Goal: Use online tool/utility: Use online tool/utility

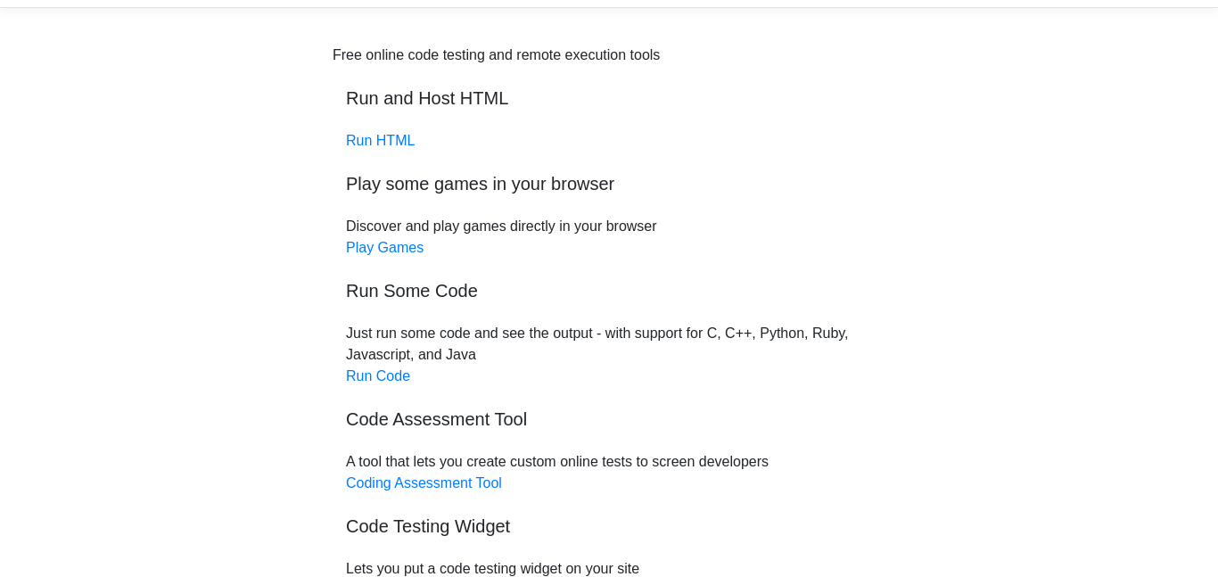
scroll to position [56, 0]
click at [395, 376] on link "Run Code" at bounding box center [378, 374] width 64 height 15
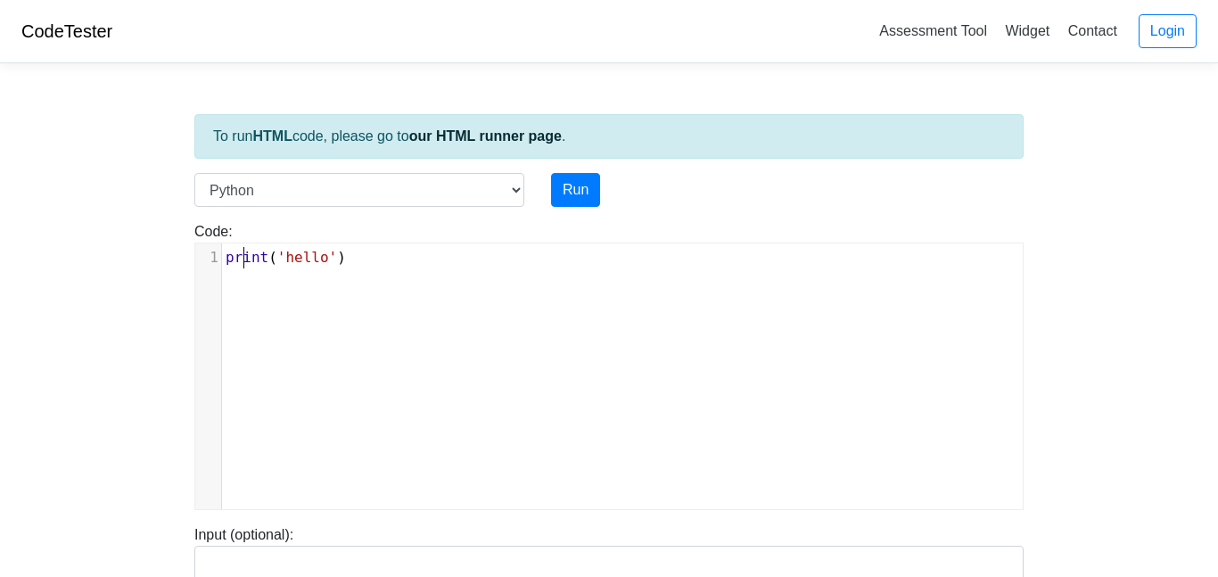
click at [240, 257] on span "print" at bounding box center [247, 257] width 43 height 17
type textarea "print('hello')"
drag, startPoint x: 350, startPoint y: 265, endPoint x: 217, endPoint y: 248, distance: 133.9
click at [222, 248] on div "1 print ( 'hello' )" at bounding box center [622, 257] width 801 height 21
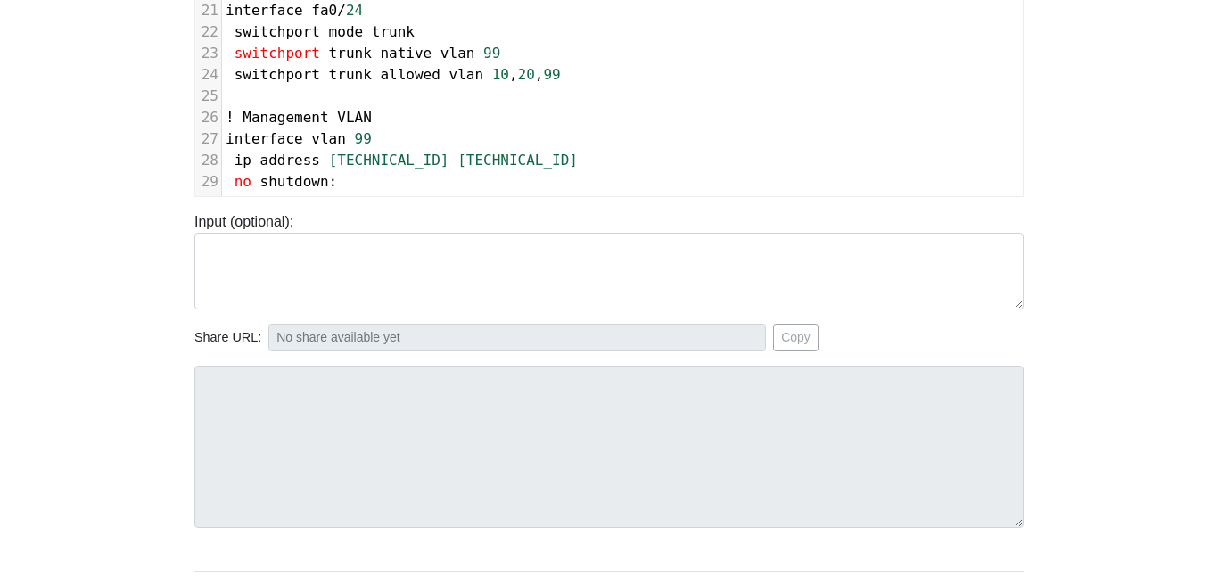
scroll to position [1047, 0]
paste textarea
type textarea ":"
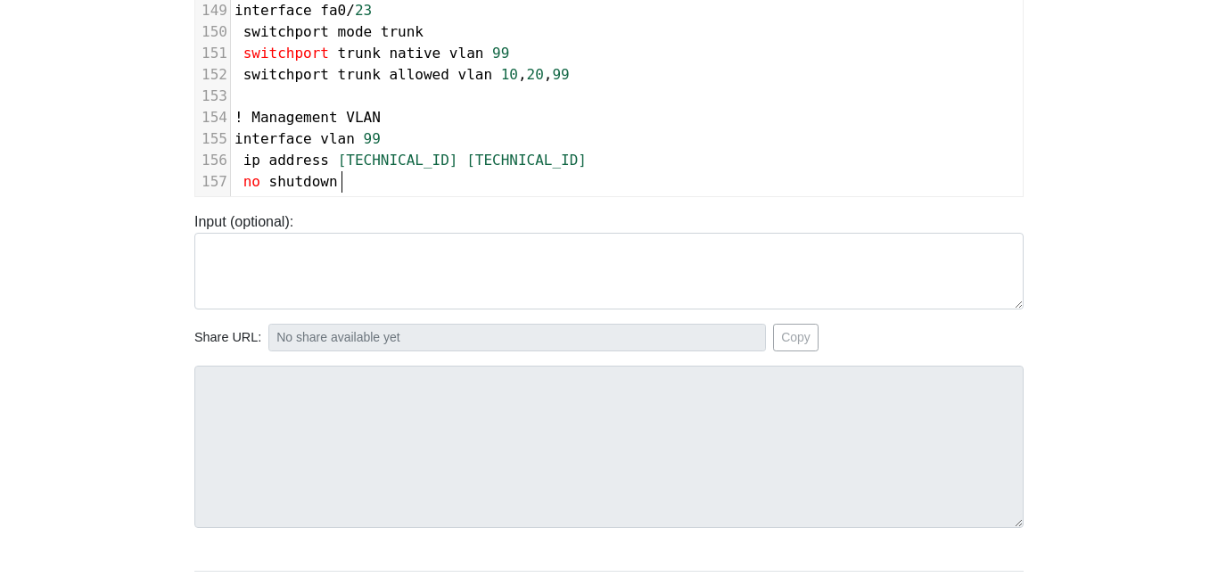
scroll to position [0, 0]
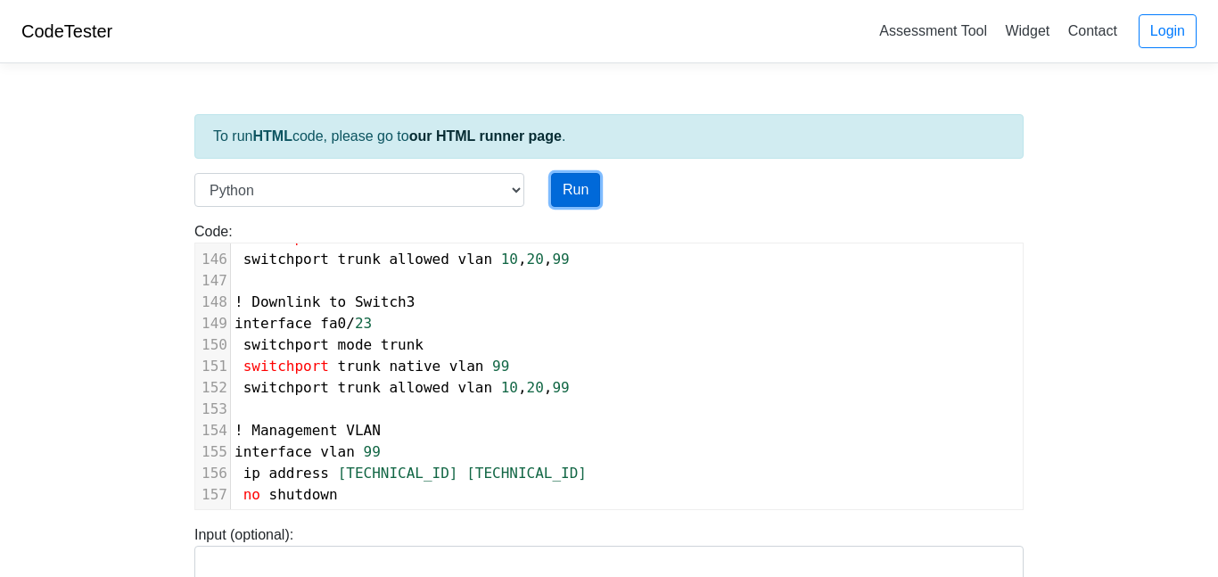
click at [578, 184] on button "Run" at bounding box center [575, 190] width 49 height 34
type input "[URL][DOMAIN_NAME]"
type textarea "Submission status: Runtime Error (NZEC) Stderr: File "script.py", line 1 ! Set …"
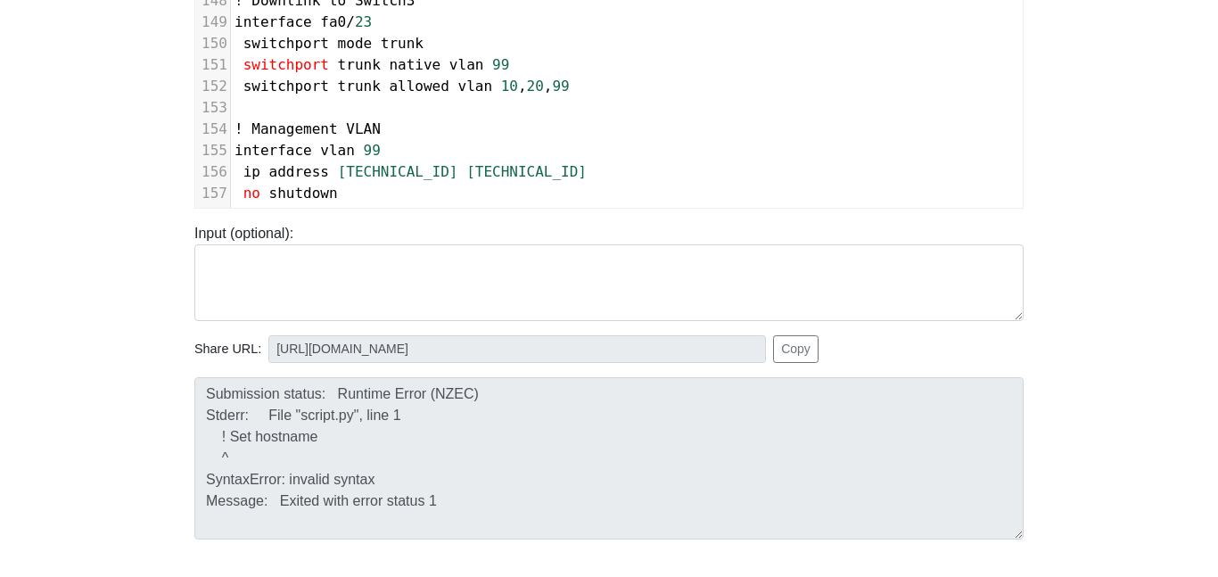
scroll to position [317, 0]
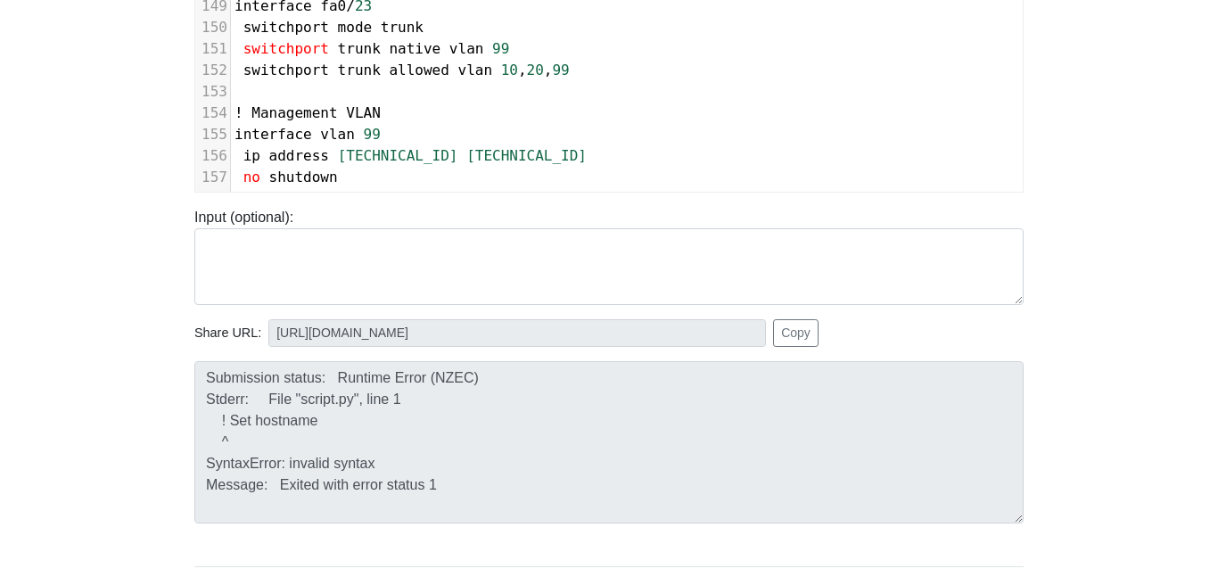
click at [345, 167] on pre "no shutdown" at bounding box center [627, 177] width 792 height 21
type textarea "th"
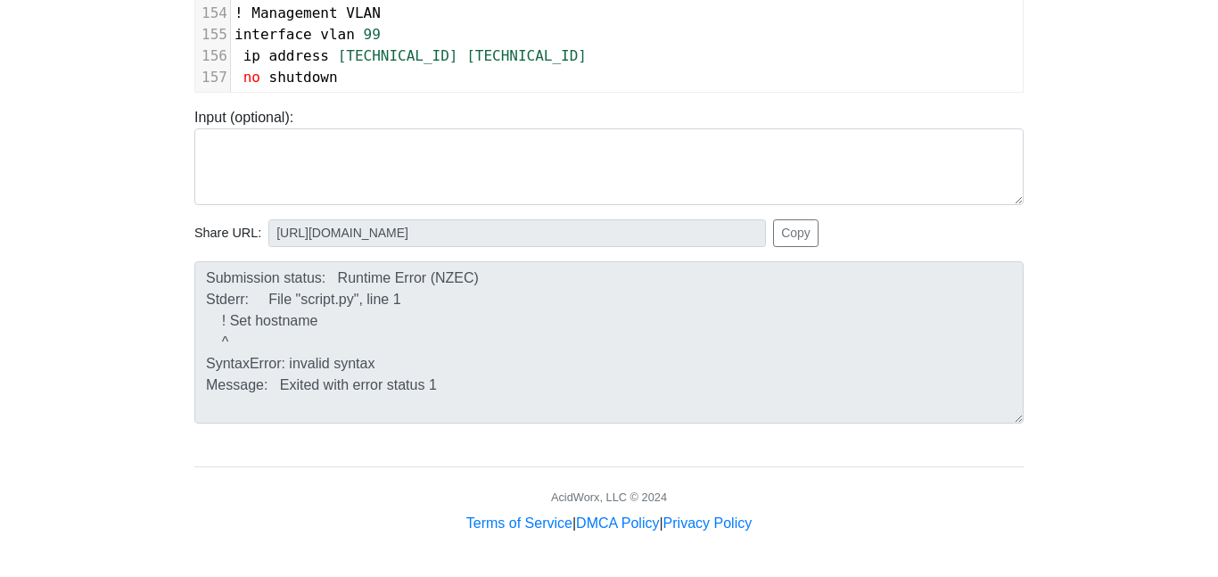
scroll to position [0, 0]
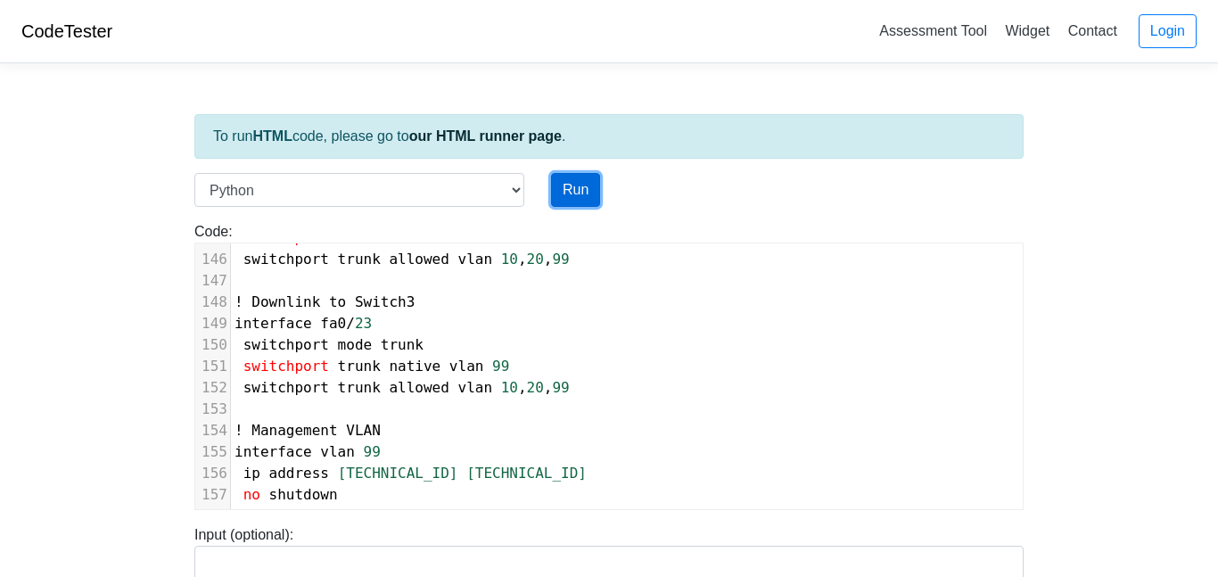
click at [580, 204] on button "Run" at bounding box center [575, 190] width 49 height 34
type input "[URL][DOMAIN_NAME]"
type textarea "Submission status: Runtime Error (NZEC) Stderr: File "script.py", line 1 ! Set …"
